Goal: Obtain resource: Obtain resource

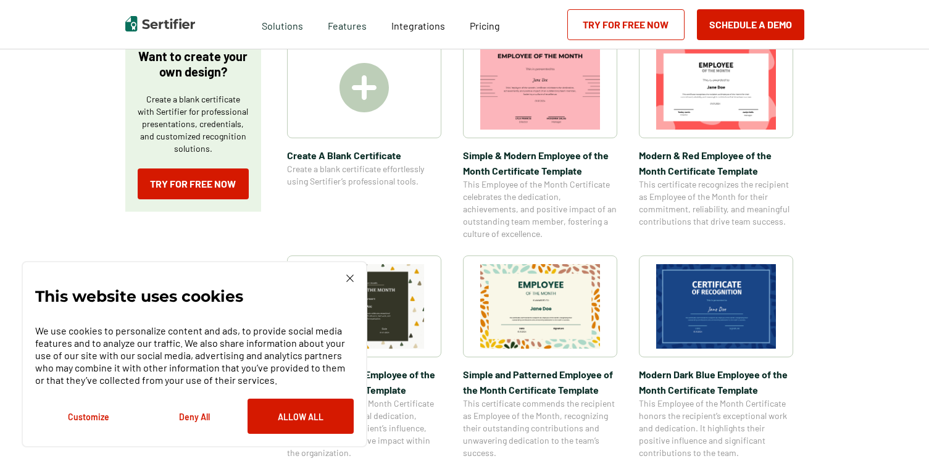
scroll to position [253, 0]
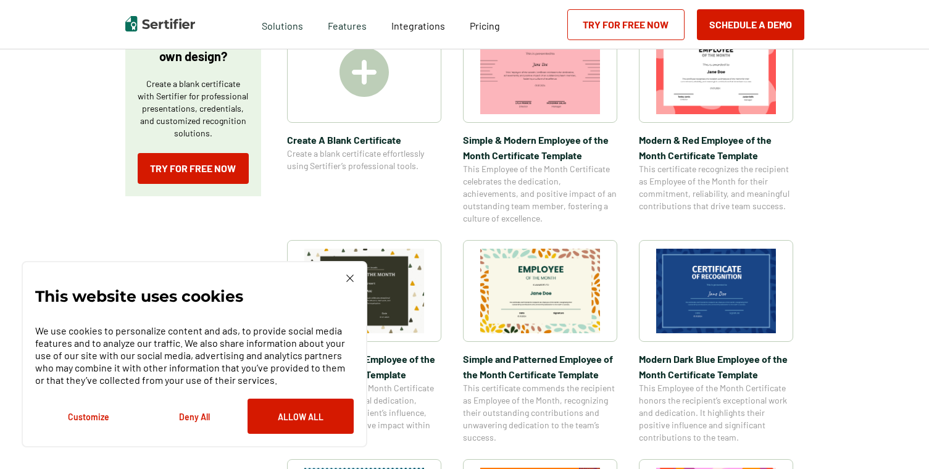
click at [195, 417] on button "Deny All" at bounding box center [194, 416] width 106 height 35
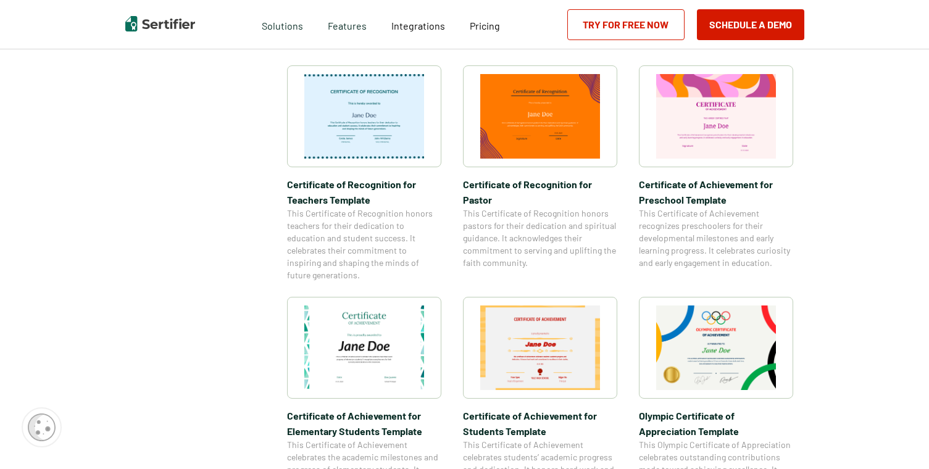
scroll to position [700, 0]
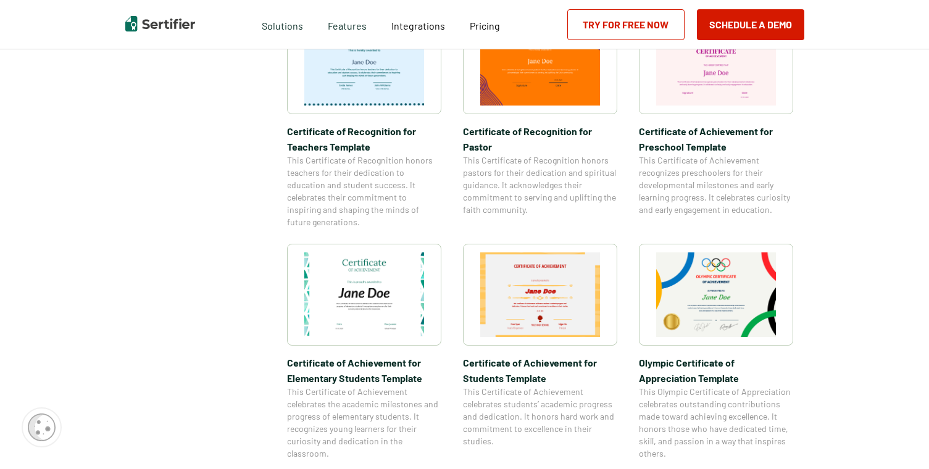
click at [386, 287] on img at bounding box center [364, 295] width 120 height 85
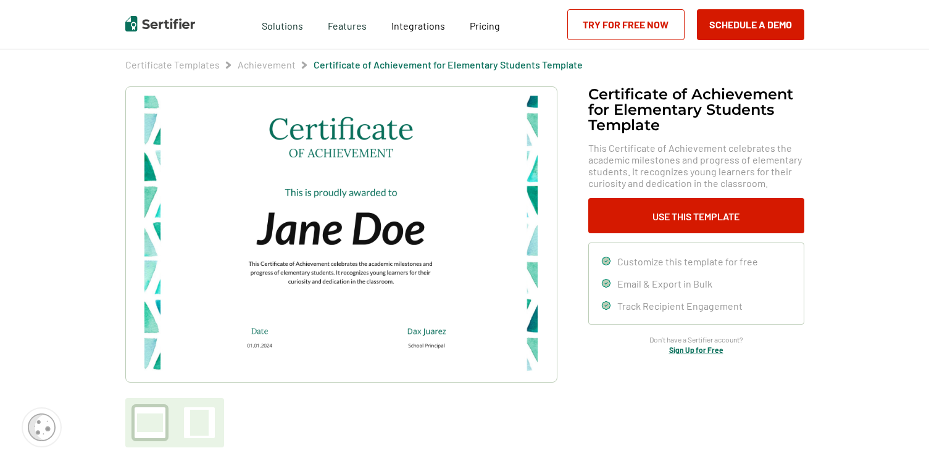
scroll to position [41, 0]
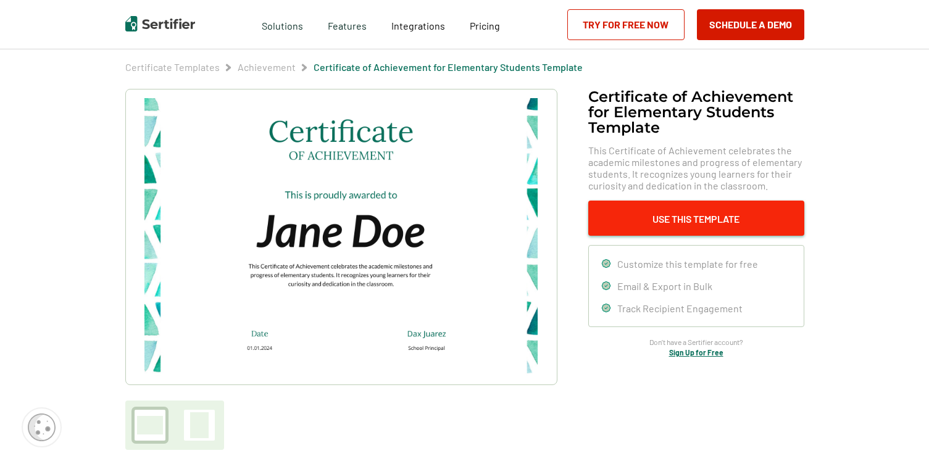
click at [706, 217] on button "Use This Template" at bounding box center [696, 218] width 216 height 35
